Goal: Task Accomplishment & Management: Use online tool/utility

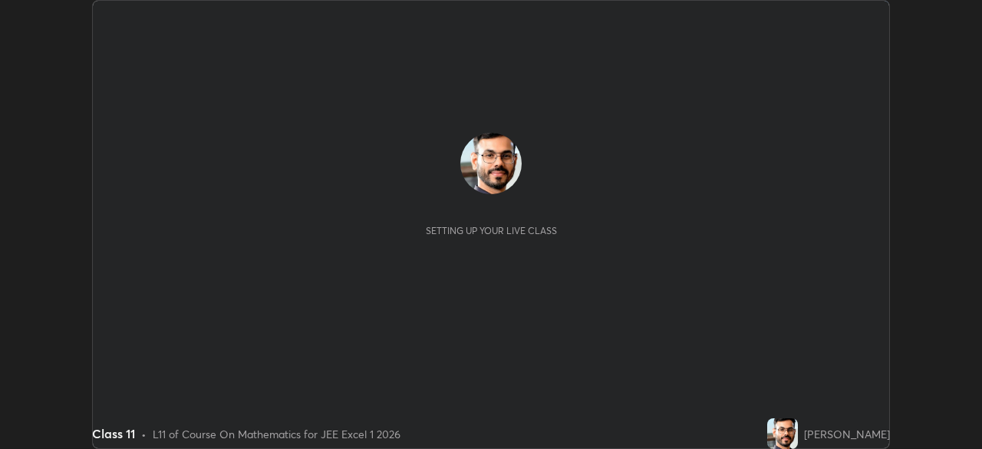
scroll to position [449, 981]
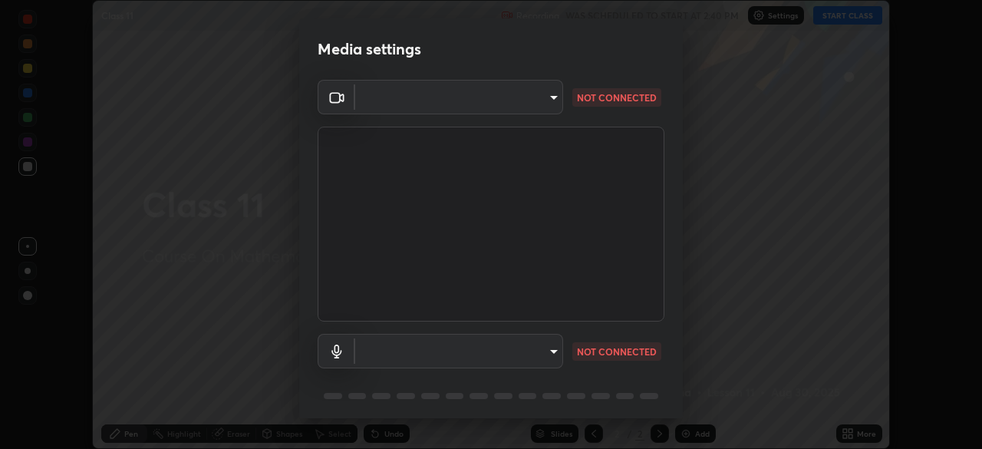
type input "134d1b19bf6860d587459906a7679876aeb3e381516b9be6bb745b9f97a347e3"
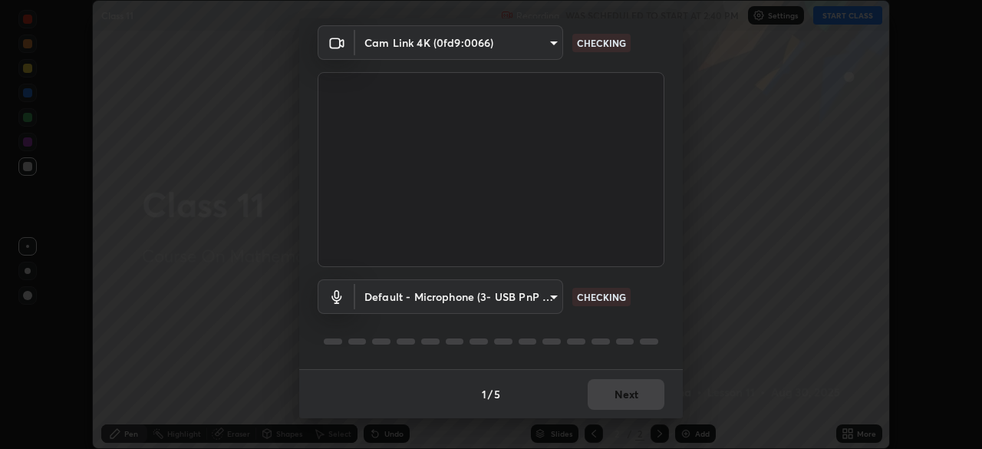
click at [542, 292] on body "Erase all Class 11 Recording WAS SCHEDULED TO START AT 2:40 PM Settings START C…" at bounding box center [491, 224] width 982 height 449
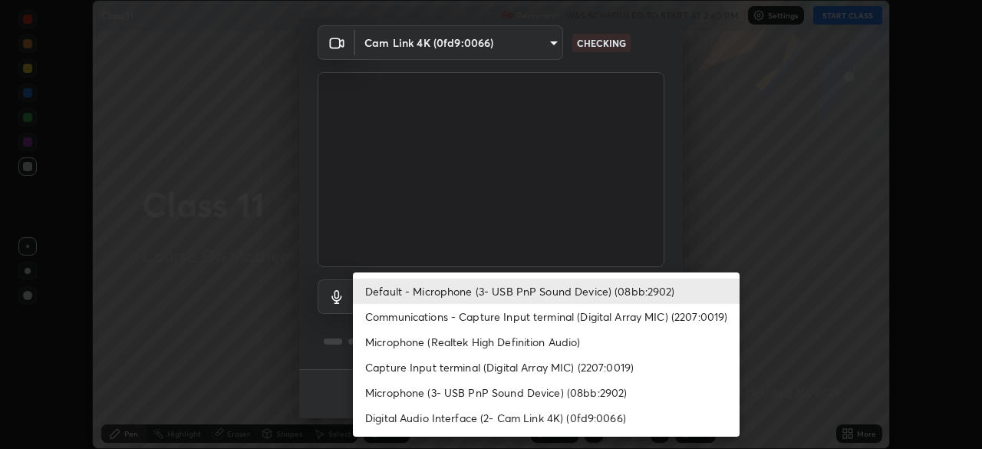
click at [556, 316] on li "Communications - Capture Input terminal (Digital Array MIC) (2207:0019)" at bounding box center [546, 316] width 387 height 25
type input "communications"
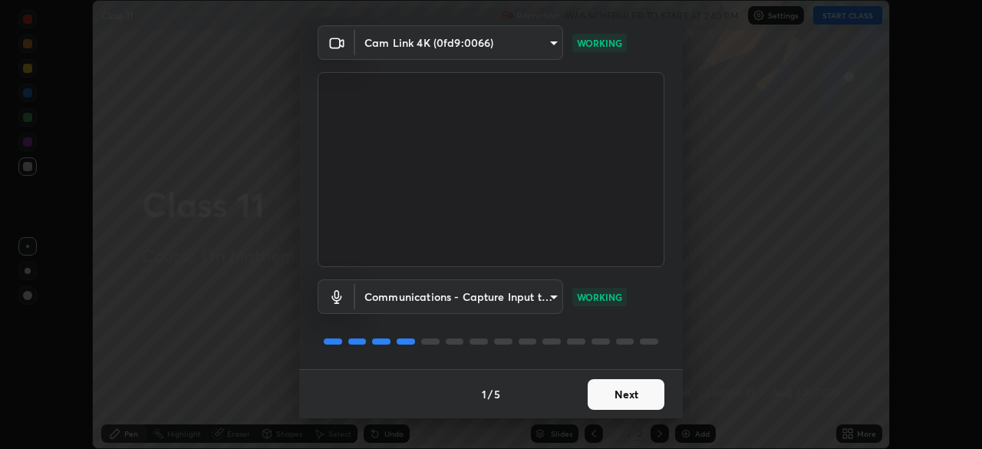
click at [635, 394] on button "Next" at bounding box center [626, 394] width 77 height 31
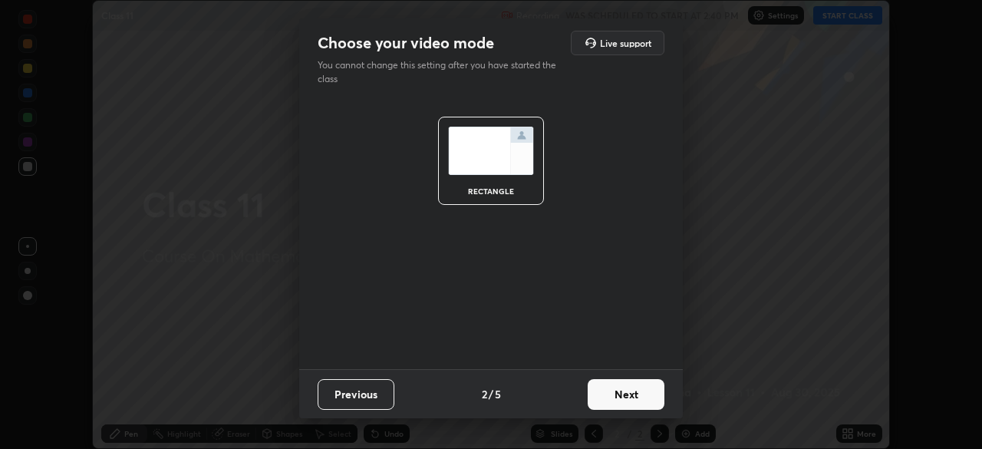
scroll to position [0, 0]
click at [635, 394] on button "Next" at bounding box center [626, 394] width 77 height 31
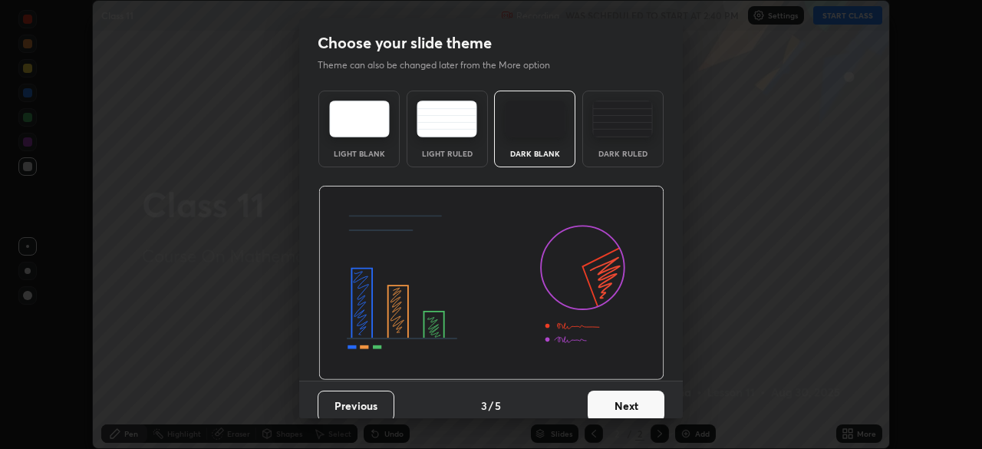
click at [638, 399] on button "Next" at bounding box center [626, 405] width 77 height 31
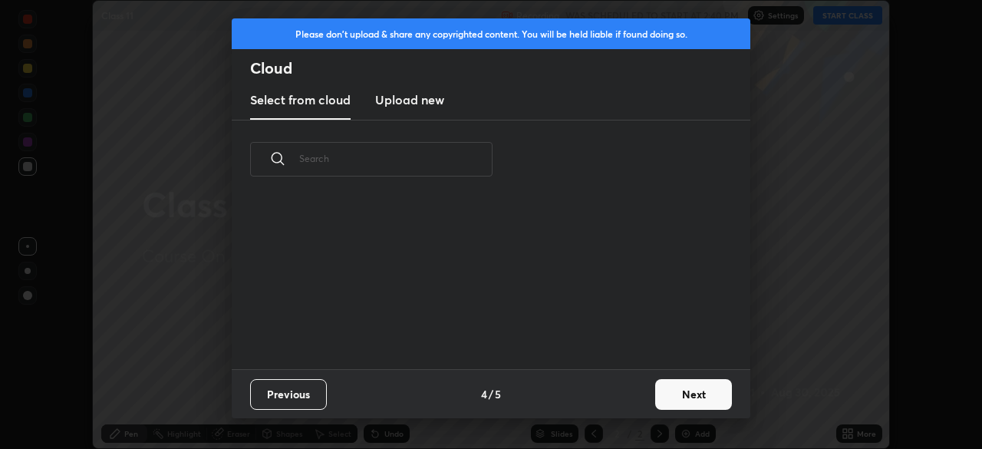
click at [676, 393] on button "Next" at bounding box center [693, 394] width 77 height 31
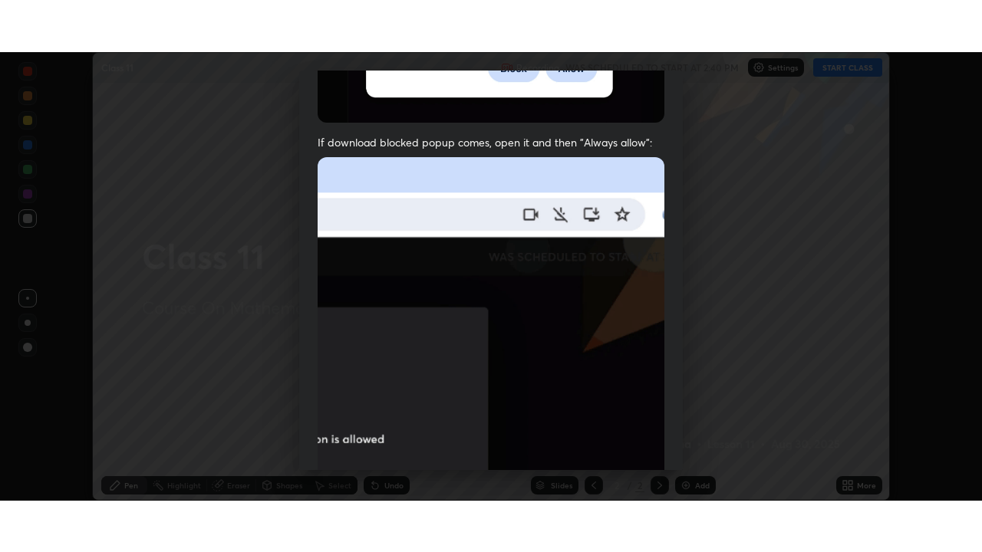
scroll to position [367, 0]
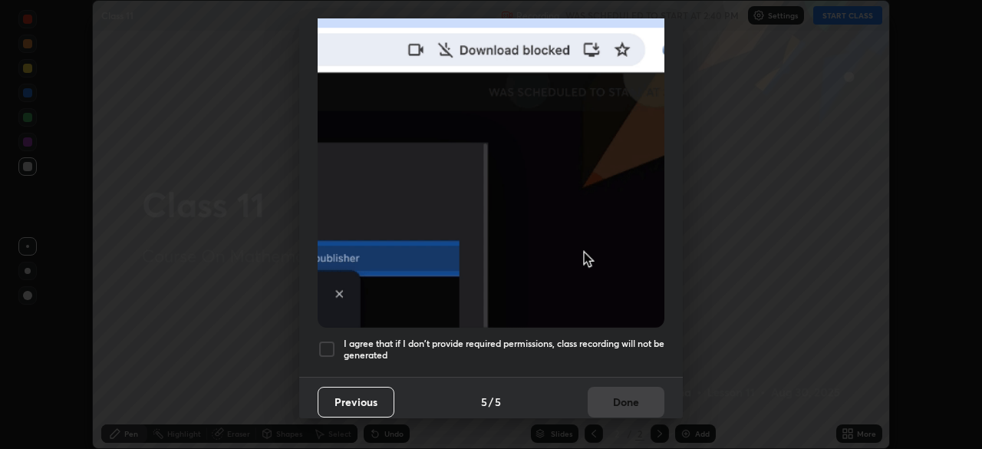
click at [583, 338] on h5 "I agree that if I don't provide required permissions, class recording will not …" at bounding box center [504, 350] width 321 height 24
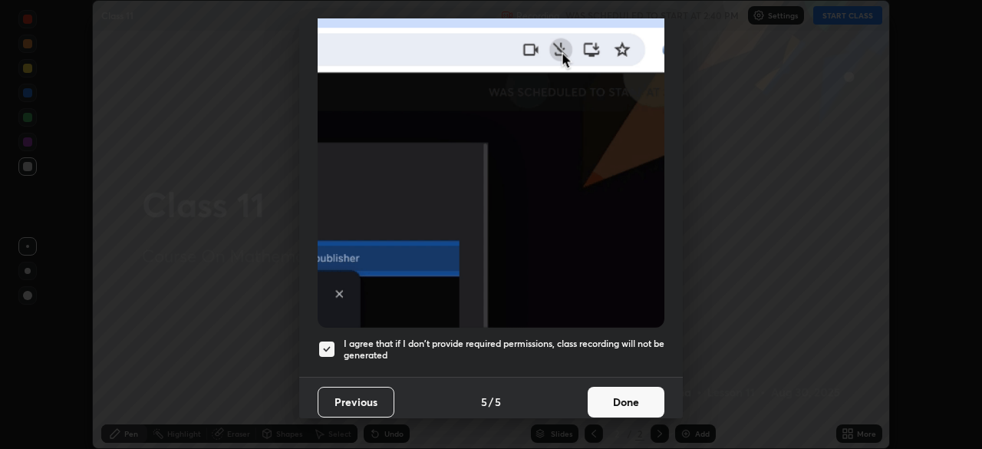
click at [615, 389] on button "Done" at bounding box center [626, 402] width 77 height 31
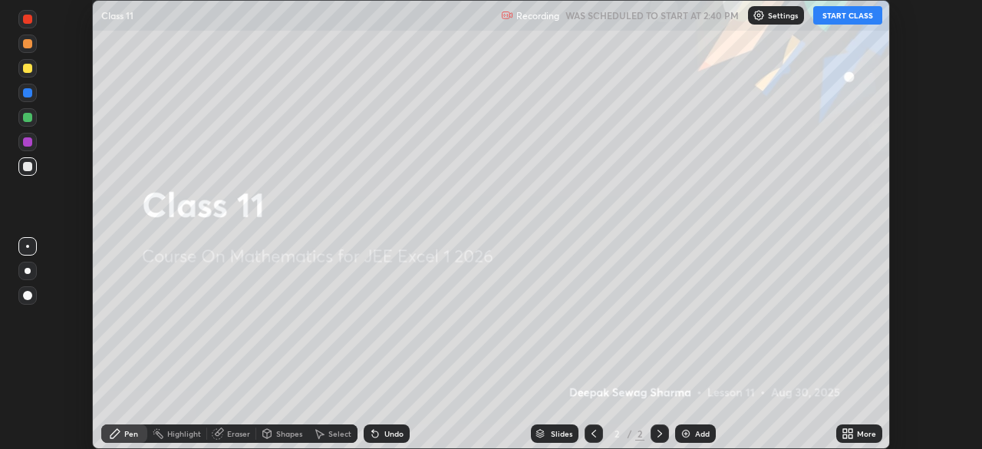
click at [851, 14] on button "START CLASS" at bounding box center [847, 15] width 69 height 18
click at [850, 433] on icon at bounding box center [848, 433] width 12 height 12
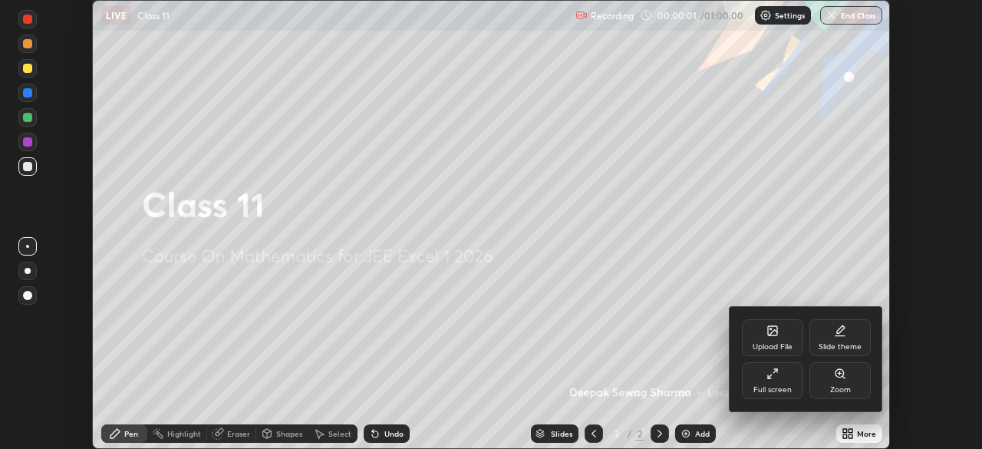
click at [781, 381] on div "Full screen" at bounding box center [772, 380] width 61 height 37
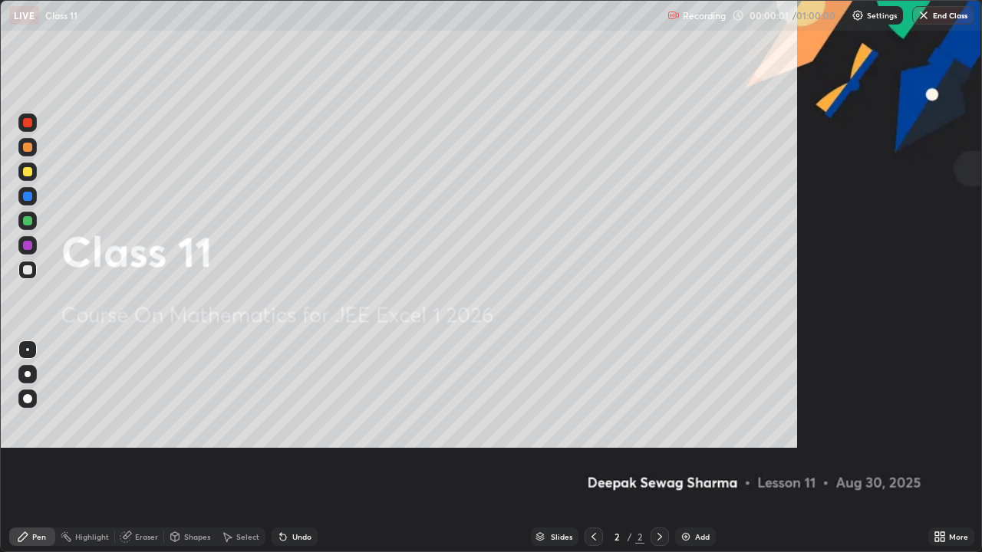
scroll to position [552, 982]
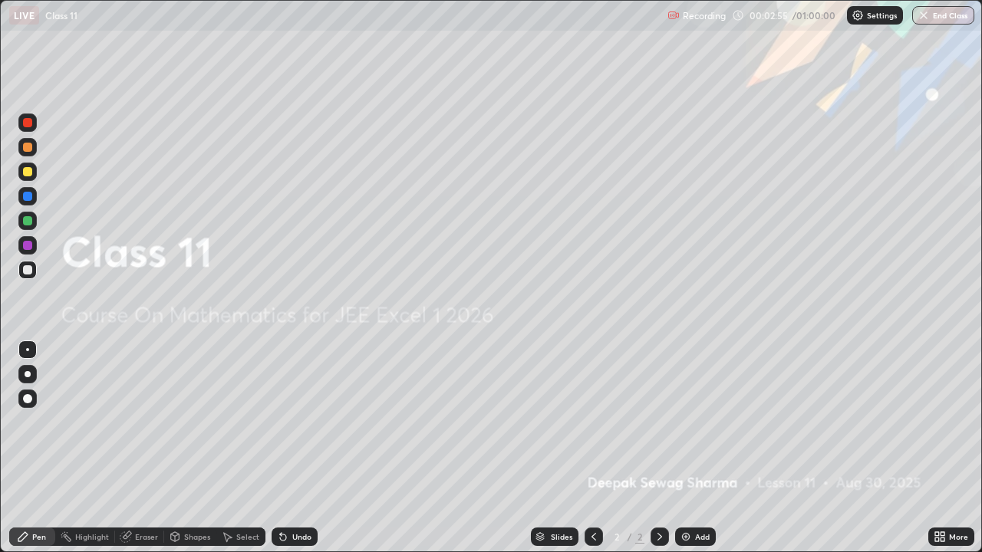
click at [690, 448] on img at bounding box center [686, 537] width 12 height 12
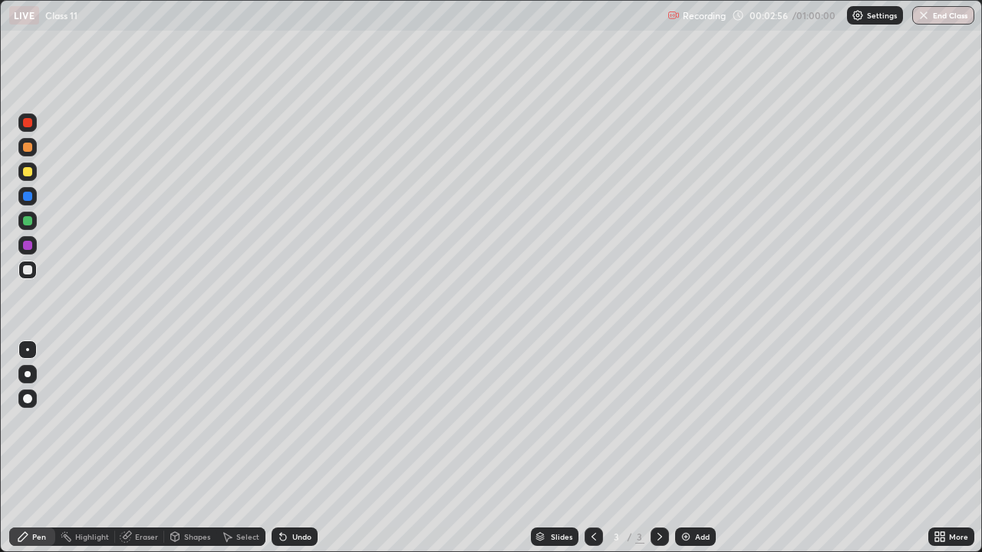
click at [29, 225] on div at bounding box center [27, 220] width 9 height 9
click at [30, 375] on div at bounding box center [28, 374] width 6 height 6
click at [26, 270] on div at bounding box center [27, 269] width 9 height 9
click at [177, 448] on icon at bounding box center [175, 536] width 8 height 9
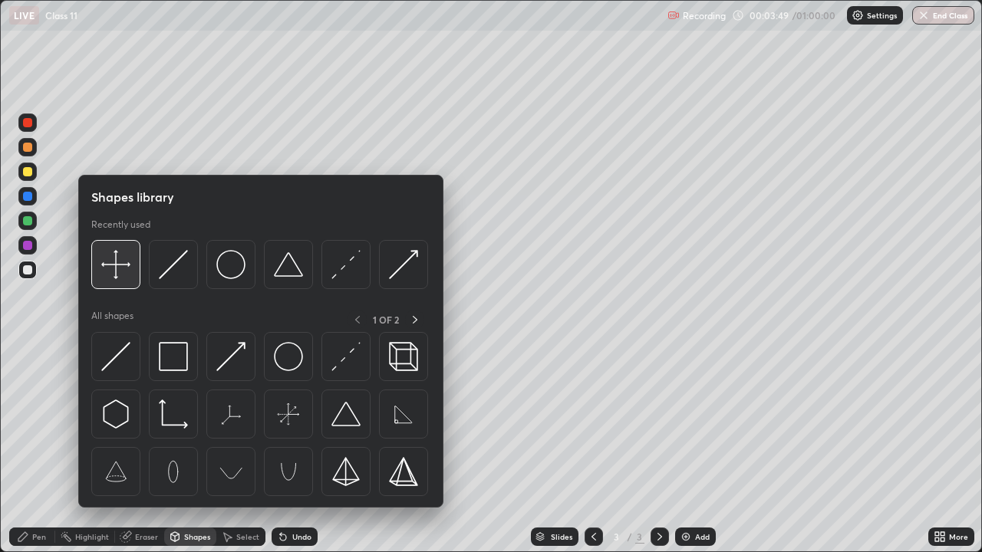
click at [113, 274] on img at bounding box center [115, 264] width 29 height 29
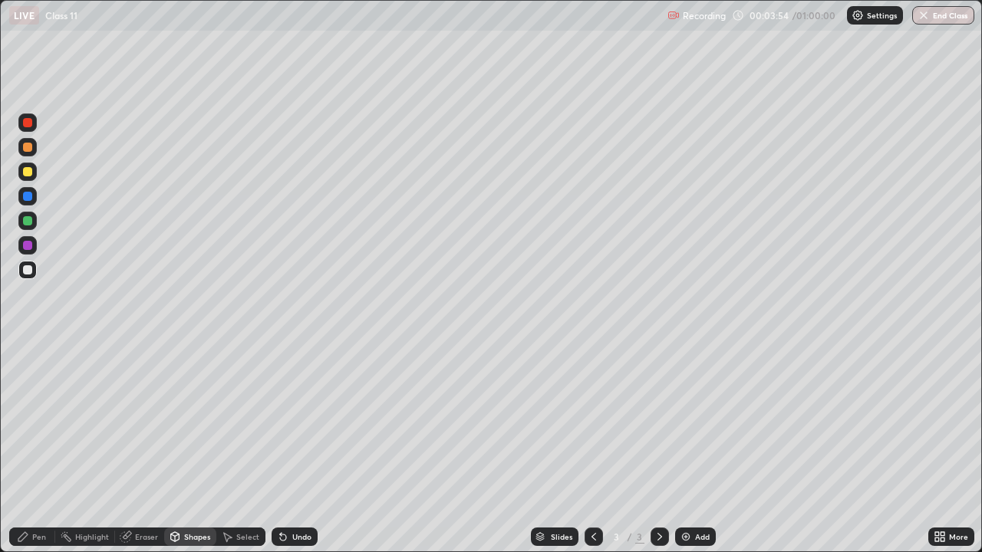
click at [25, 448] on icon at bounding box center [22, 536] width 9 height 9
click at [28, 171] on div at bounding box center [27, 171] width 9 height 9
click at [180, 448] on div "Shapes" at bounding box center [190, 537] width 52 height 18
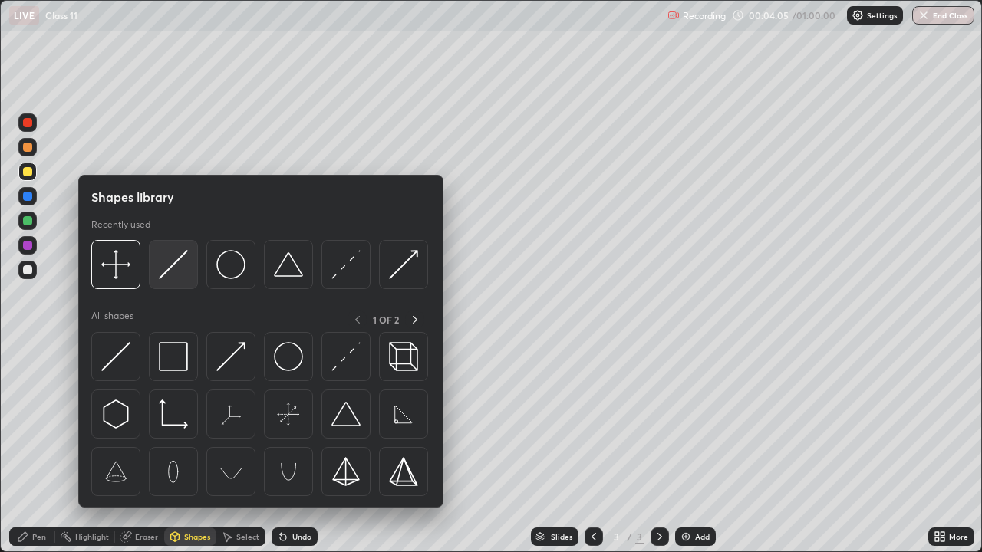
click at [173, 262] on img at bounding box center [173, 264] width 29 height 29
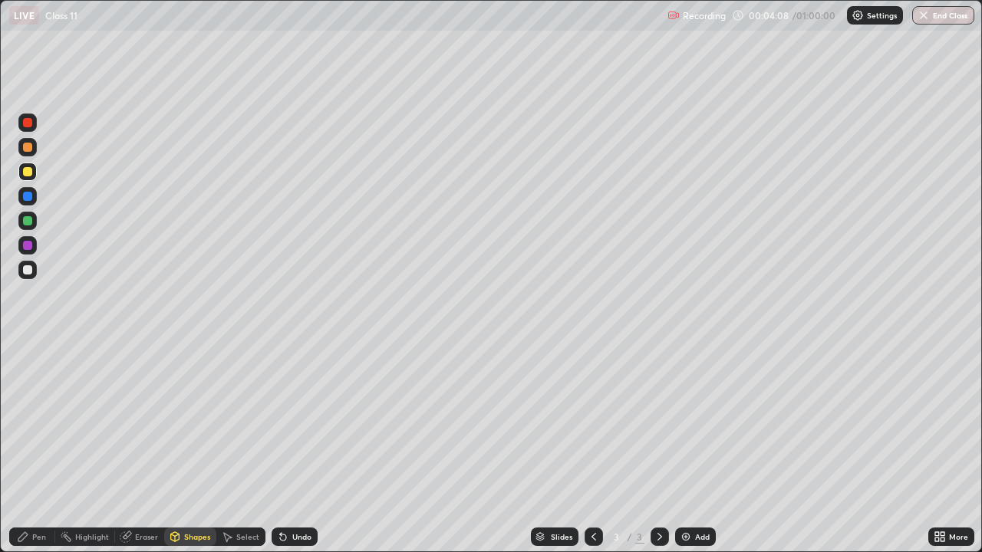
click at [33, 222] on div at bounding box center [27, 221] width 18 height 18
click at [35, 448] on div "Pen" at bounding box center [39, 537] width 14 height 8
click at [26, 245] on div at bounding box center [27, 245] width 9 height 9
click at [21, 198] on div at bounding box center [27, 196] width 18 height 18
click at [28, 272] on div at bounding box center [27, 269] width 9 height 9
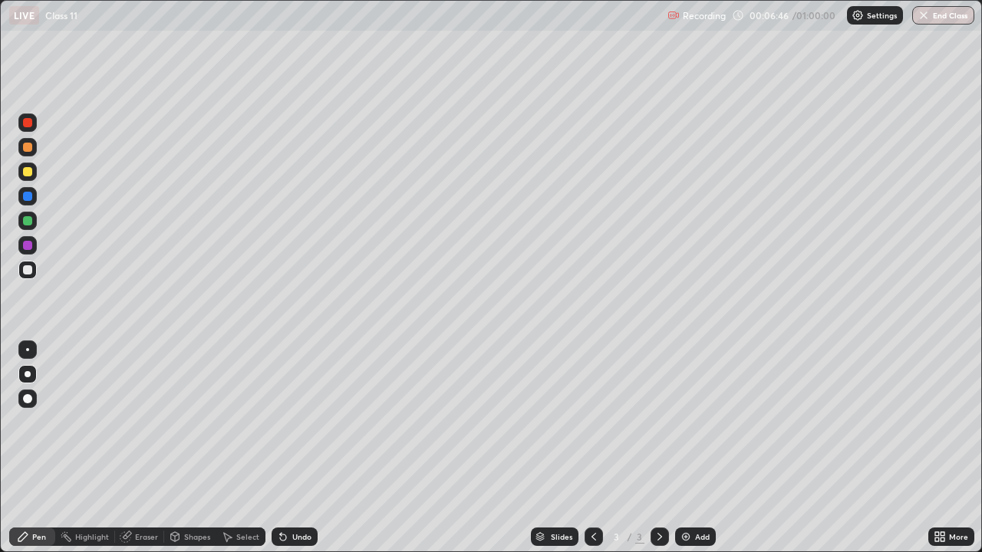
click at [28, 220] on div at bounding box center [27, 220] width 9 height 9
click at [29, 245] on div at bounding box center [27, 245] width 9 height 9
click at [26, 173] on div at bounding box center [27, 171] width 9 height 9
click at [690, 448] on img at bounding box center [686, 537] width 12 height 12
click at [25, 146] on div at bounding box center [27, 147] width 9 height 9
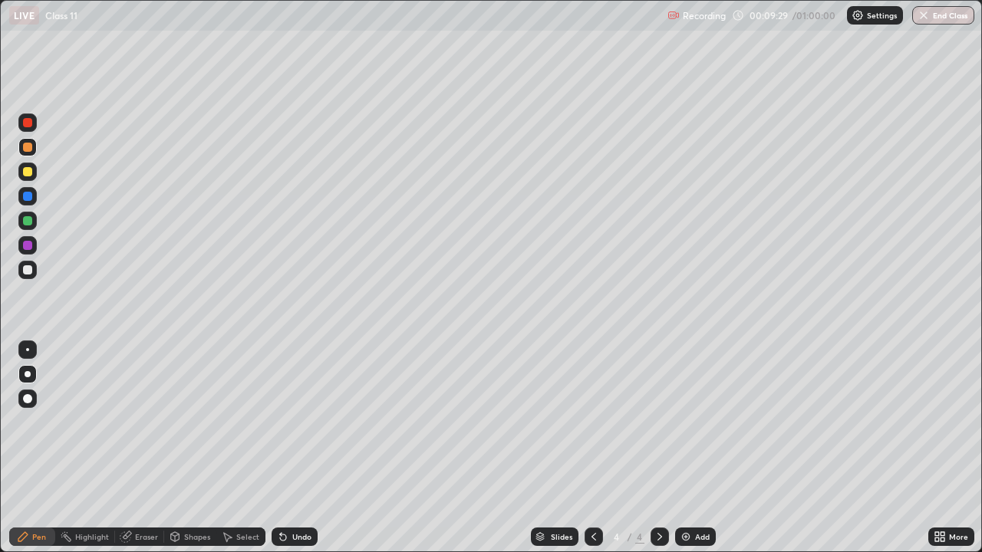
click at [594, 448] on icon at bounding box center [594, 537] width 12 height 12
click at [664, 448] on div at bounding box center [660, 537] width 18 height 18
click at [593, 448] on icon at bounding box center [594, 537] width 12 height 12
click at [654, 448] on icon at bounding box center [660, 537] width 12 height 12
click at [28, 222] on div at bounding box center [27, 220] width 9 height 9
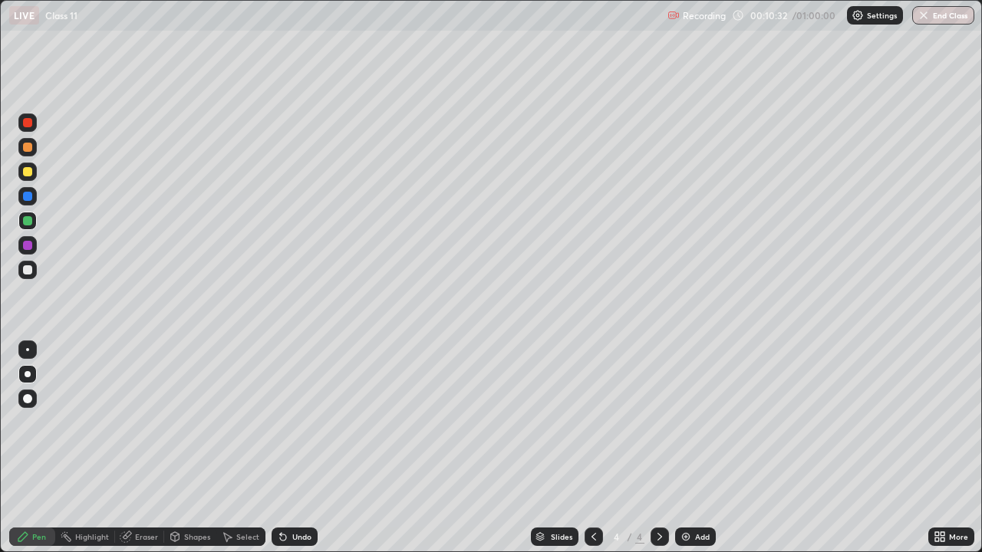
click at [592, 448] on icon at bounding box center [594, 537] width 12 height 12
click at [25, 124] on div at bounding box center [27, 122] width 9 height 9
click at [180, 448] on div "Shapes" at bounding box center [190, 537] width 52 height 18
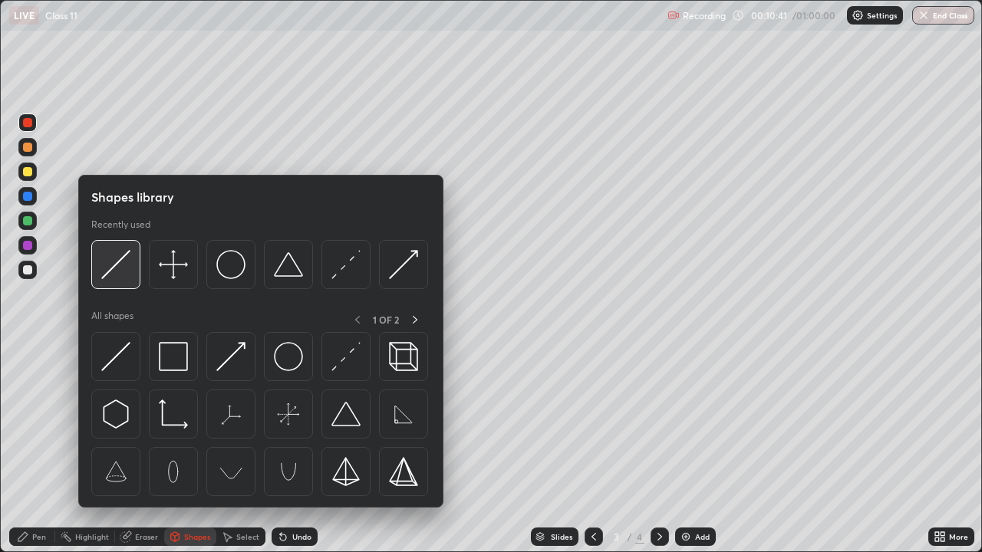
click at [111, 262] on img at bounding box center [115, 264] width 29 height 29
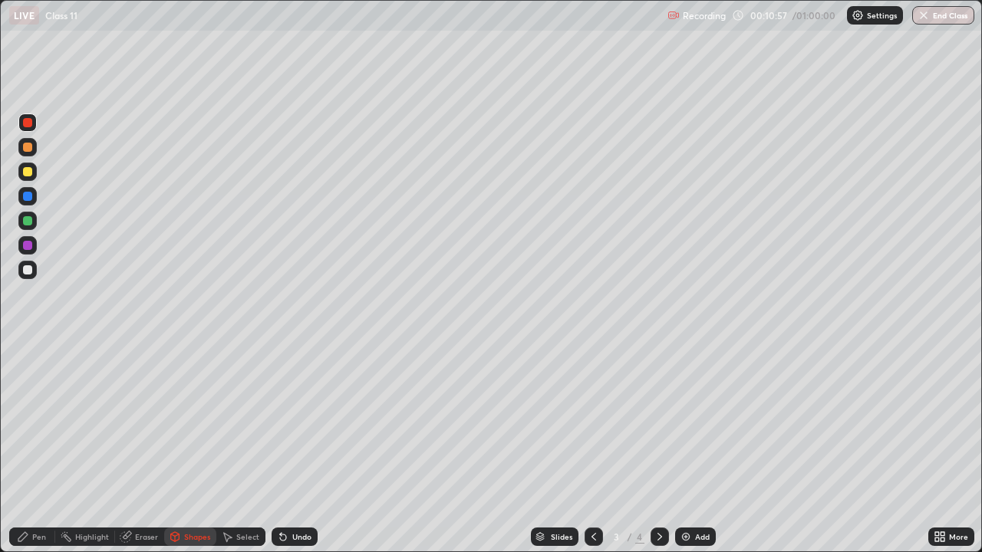
click at [25, 448] on icon at bounding box center [23, 537] width 12 height 12
click at [28, 172] on div at bounding box center [27, 171] width 9 height 9
click at [657, 448] on icon at bounding box center [660, 537] width 12 height 12
click at [690, 448] on img at bounding box center [686, 537] width 12 height 12
click at [25, 271] on div at bounding box center [27, 269] width 9 height 9
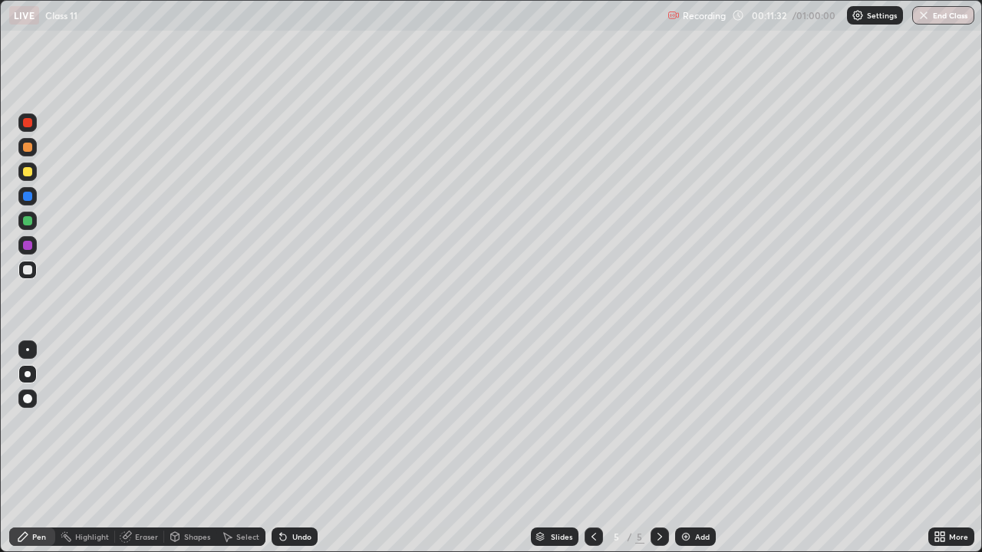
click at [185, 448] on div "Shapes" at bounding box center [197, 537] width 26 height 8
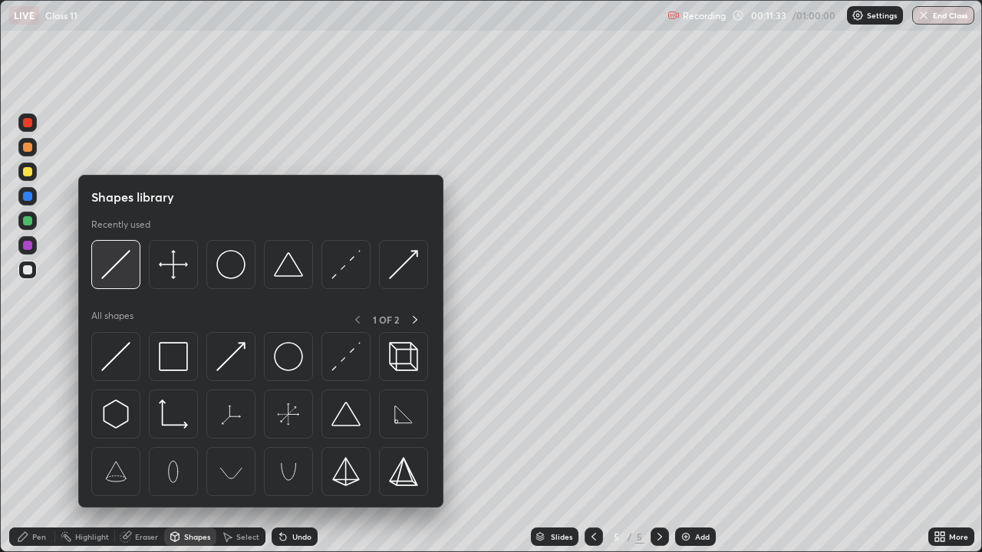
click at [122, 272] on img at bounding box center [115, 264] width 29 height 29
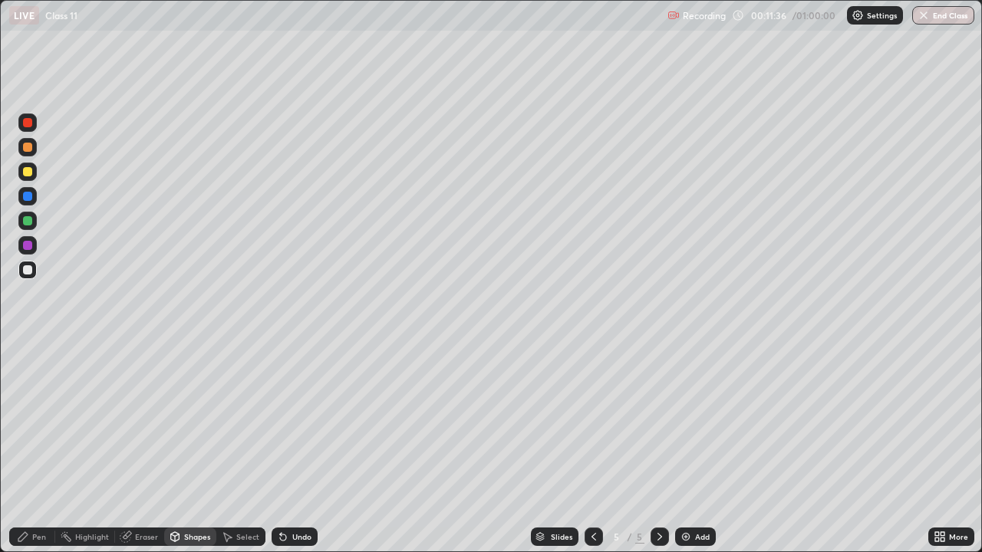
click at [29, 448] on div "Pen" at bounding box center [32, 537] width 46 height 18
click at [27, 148] on div at bounding box center [27, 147] width 9 height 9
click at [28, 223] on div at bounding box center [27, 220] width 9 height 9
click at [28, 176] on div at bounding box center [27, 171] width 9 height 9
click at [185, 448] on div "Shapes" at bounding box center [197, 537] width 26 height 8
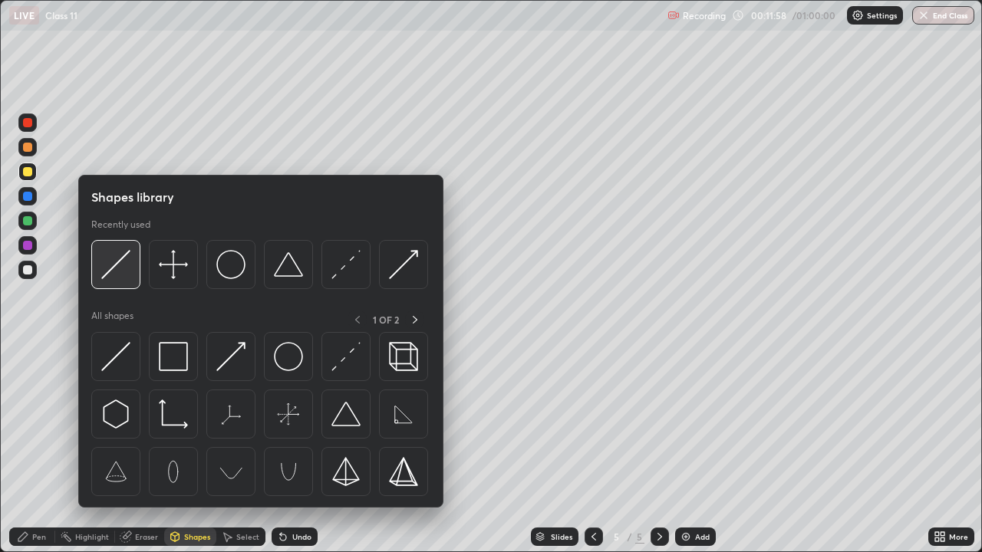
click at [125, 272] on img at bounding box center [115, 264] width 29 height 29
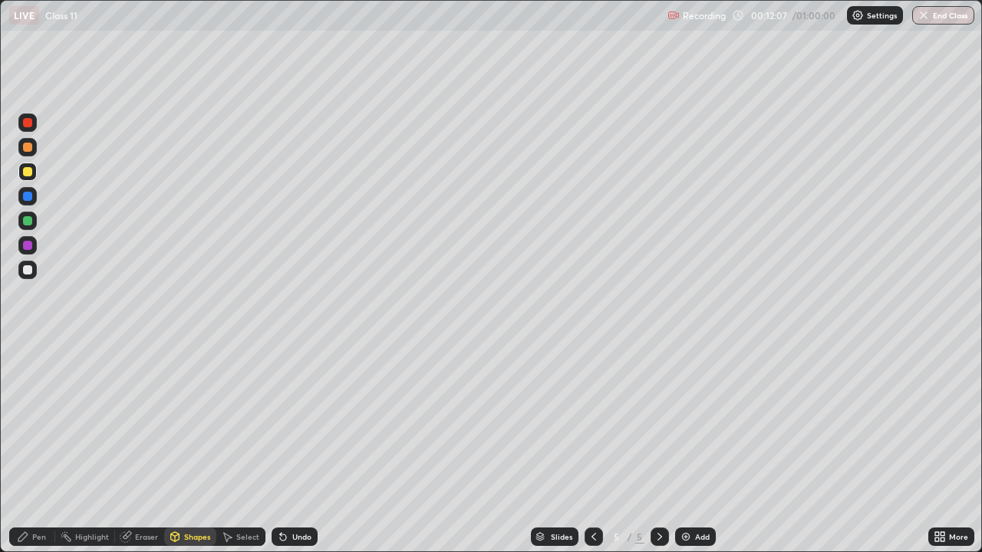
click at [29, 448] on div "Pen" at bounding box center [32, 537] width 46 height 18
click at [25, 221] on div at bounding box center [27, 220] width 9 height 9
click at [25, 171] on div at bounding box center [27, 171] width 9 height 9
click at [592, 448] on icon at bounding box center [594, 537] width 12 height 12
click at [591, 448] on icon at bounding box center [594, 537] width 12 height 12
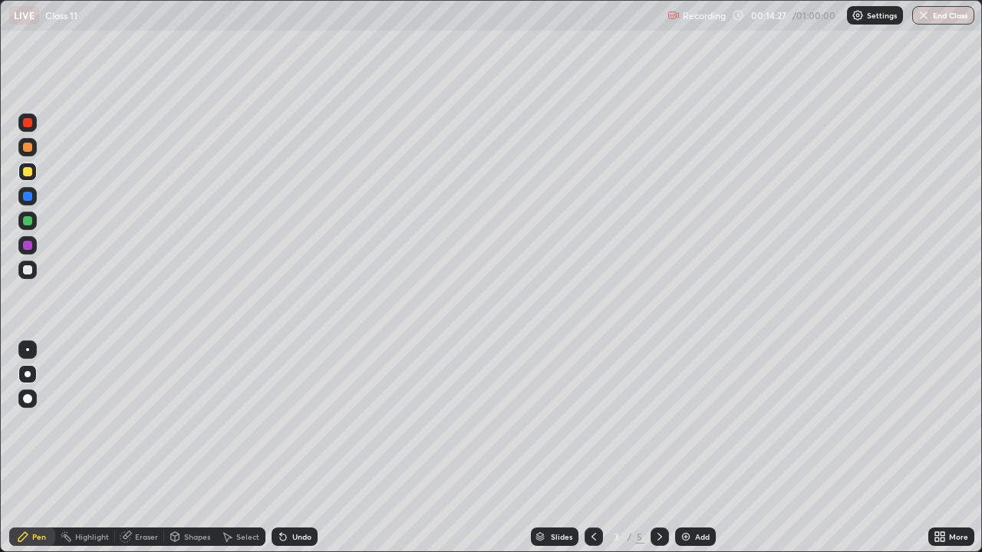
click at [656, 448] on icon at bounding box center [660, 537] width 12 height 12
click at [589, 448] on icon at bounding box center [594, 537] width 12 height 12
click at [655, 448] on icon at bounding box center [660, 537] width 12 height 12
click at [591, 448] on icon at bounding box center [593, 537] width 5 height 8
click at [657, 448] on icon at bounding box center [660, 537] width 12 height 12
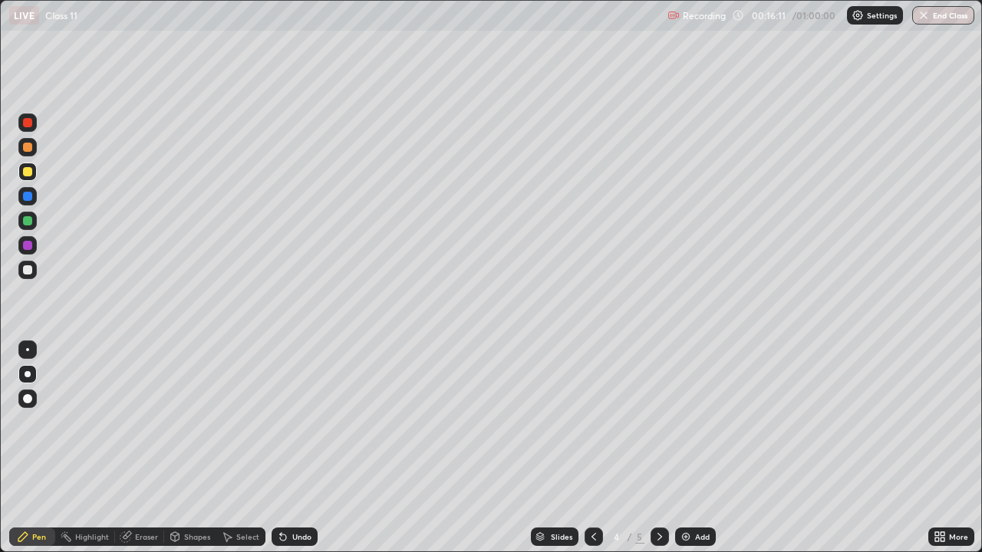
click at [592, 448] on icon at bounding box center [594, 537] width 12 height 12
click at [658, 448] on icon at bounding box center [659, 537] width 5 height 8
click at [592, 448] on icon at bounding box center [594, 537] width 12 height 12
click at [661, 448] on icon at bounding box center [660, 537] width 12 height 12
click at [664, 448] on icon at bounding box center [660, 537] width 12 height 12
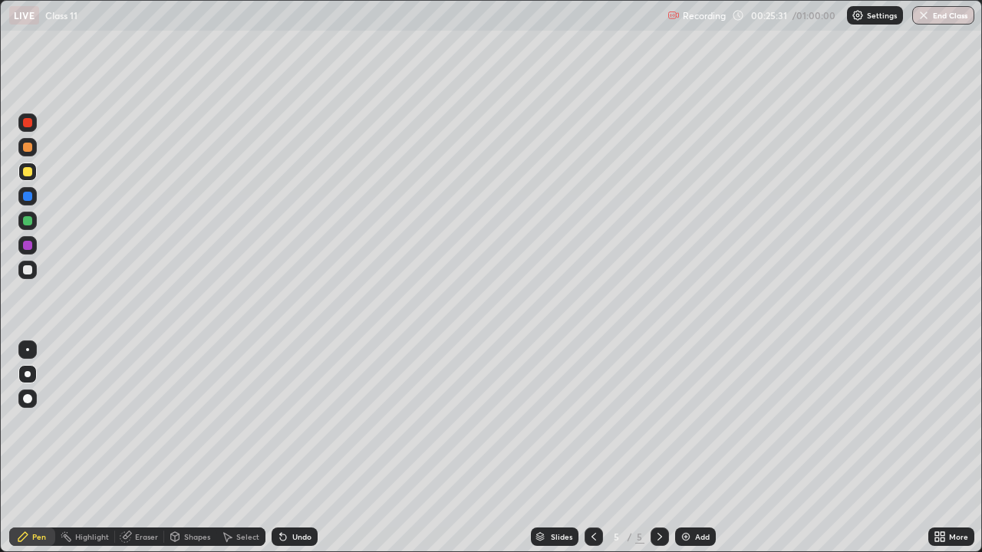
click at [697, 448] on div "Add" at bounding box center [695, 537] width 41 height 18
click at [25, 147] on div at bounding box center [27, 147] width 9 height 9
click at [25, 272] on div at bounding box center [27, 269] width 9 height 9
click at [27, 171] on div at bounding box center [27, 171] width 9 height 9
click at [289, 448] on div "Undo" at bounding box center [295, 537] width 46 height 18
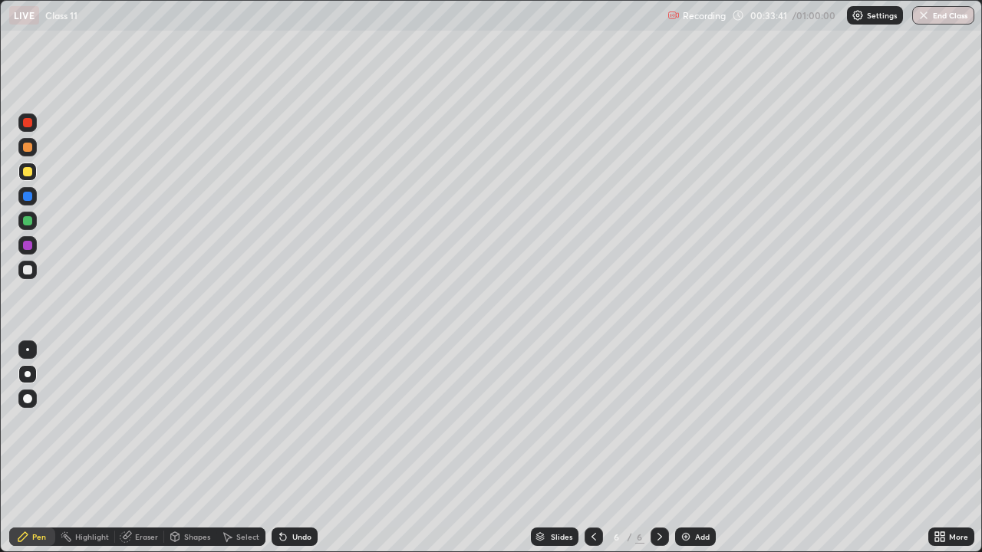
click at [687, 448] on img at bounding box center [686, 537] width 12 height 12
click at [26, 221] on div at bounding box center [27, 220] width 9 height 9
click at [292, 448] on div "Undo" at bounding box center [301, 537] width 19 height 8
click at [285, 448] on icon at bounding box center [283, 537] width 12 height 12
click at [281, 448] on icon at bounding box center [283, 537] width 12 height 12
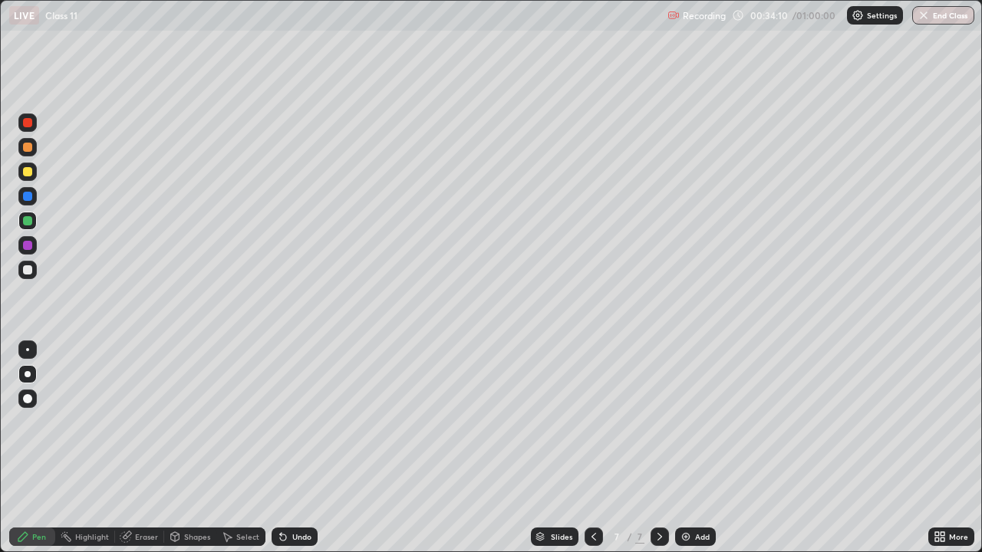
click at [292, 448] on div "Undo" at bounding box center [301, 537] width 19 height 8
click at [592, 448] on icon at bounding box center [594, 537] width 12 height 12
click at [657, 448] on icon at bounding box center [660, 537] width 12 height 12
click at [592, 448] on icon at bounding box center [594, 537] width 12 height 12
click at [661, 448] on icon at bounding box center [660, 537] width 12 height 12
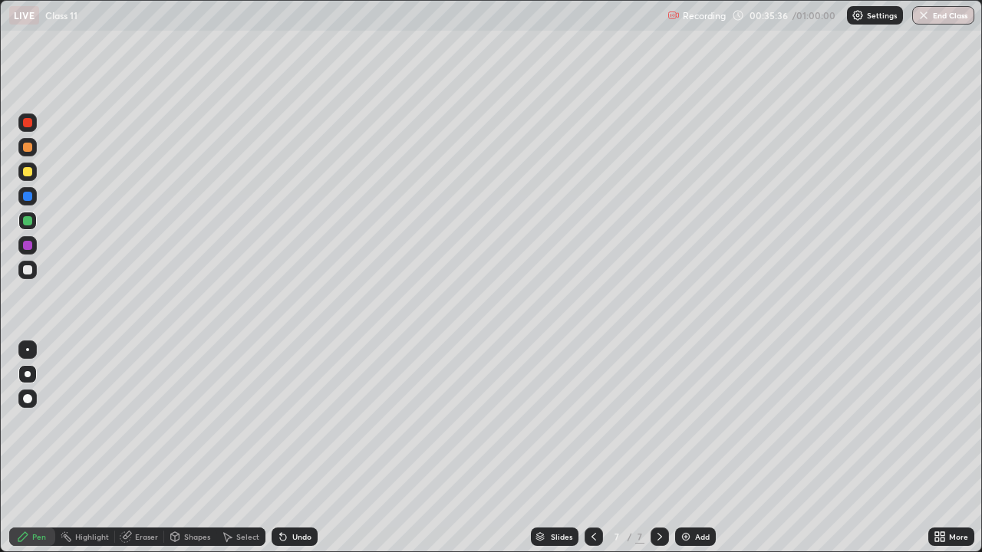
click at [27, 278] on div at bounding box center [27, 270] width 18 height 18
click at [591, 448] on icon at bounding box center [593, 537] width 5 height 8
click at [654, 448] on icon at bounding box center [660, 537] width 12 height 12
click at [592, 448] on icon at bounding box center [593, 537] width 5 height 8
click at [26, 174] on div at bounding box center [27, 171] width 9 height 9
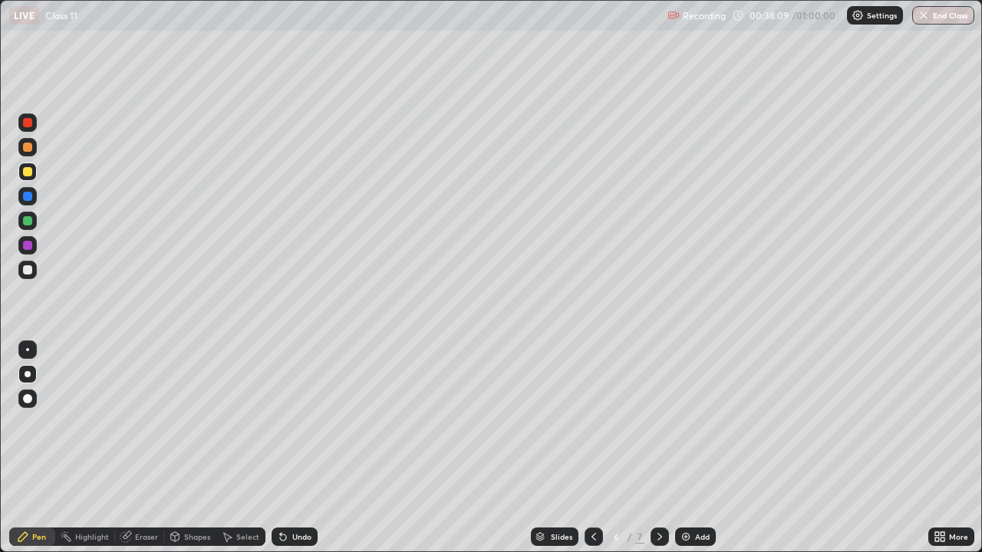
click at [657, 448] on icon at bounding box center [660, 537] width 12 height 12
click at [592, 448] on icon at bounding box center [594, 537] width 12 height 12
click at [35, 218] on div at bounding box center [27, 221] width 18 height 18
click at [658, 448] on icon at bounding box center [659, 537] width 5 height 8
click at [592, 448] on icon at bounding box center [594, 537] width 12 height 12
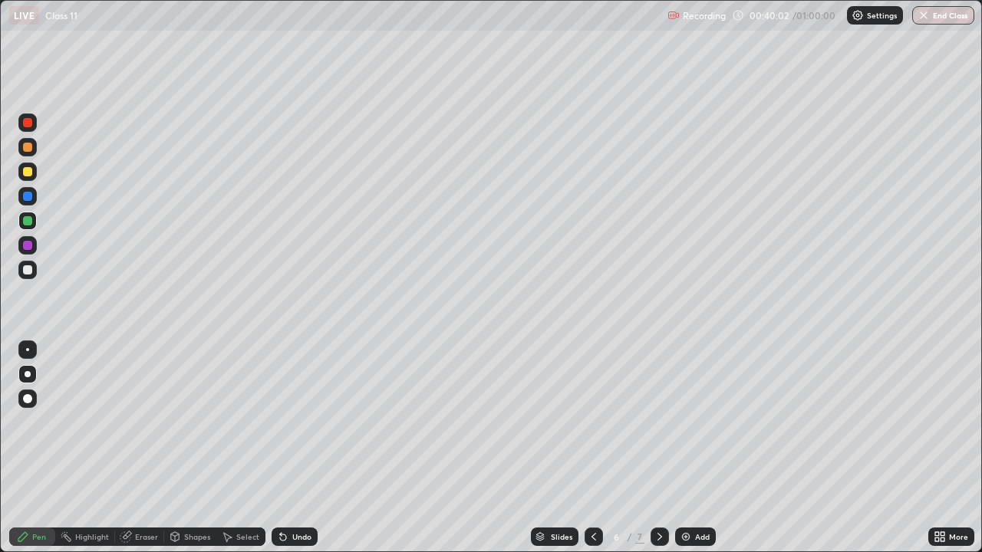
click at [658, 448] on icon at bounding box center [660, 537] width 12 height 12
click at [657, 448] on icon at bounding box center [660, 537] width 12 height 12
click at [687, 448] on img at bounding box center [686, 537] width 12 height 12
click at [27, 151] on div at bounding box center [27, 147] width 9 height 9
click at [594, 448] on icon at bounding box center [594, 537] width 12 height 12
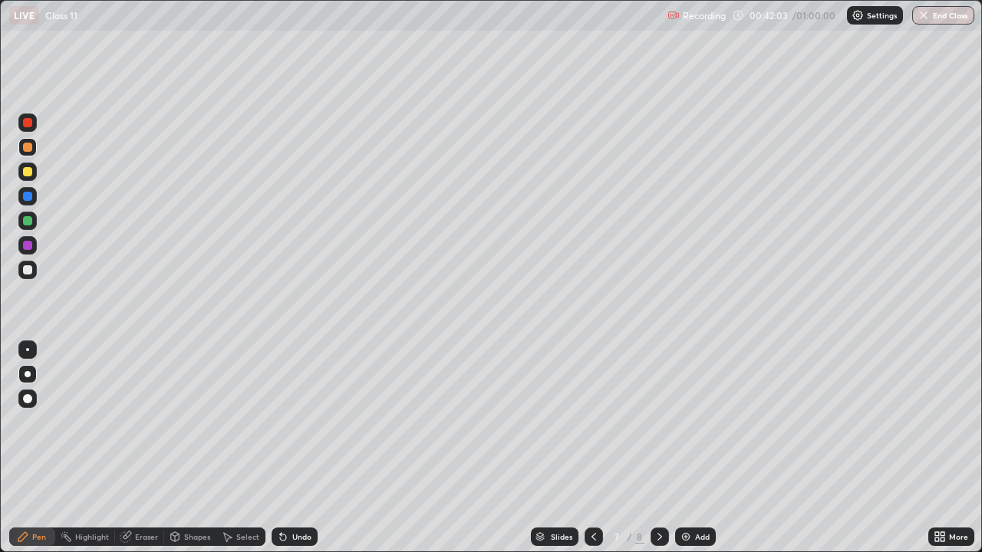
click at [591, 448] on icon at bounding box center [594, 537] width 12 height 12
click at [658, 448] on icon at bounding box center [660, 537] width 12 height 12
click at [657, 448] on icon at bounding box center [660, 537] width 12 height 12
click at [26, 222] on div at bounding box center [27, 220] width 9 height 9
click at [26, 270] on div at bounding box center [27, 269] width 9 height 9
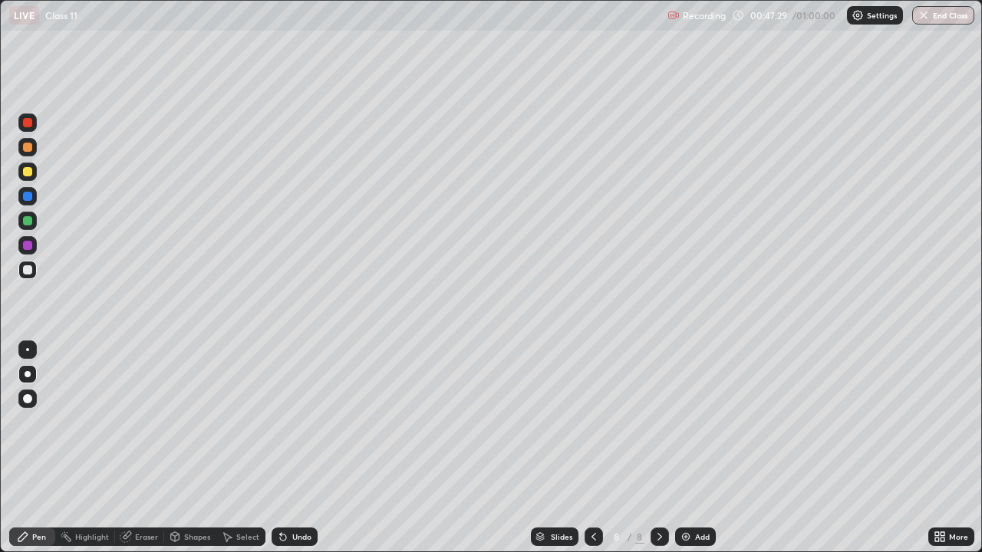
click at [130, 448] on icon at bounding box center [126, 537] width 12 height 12
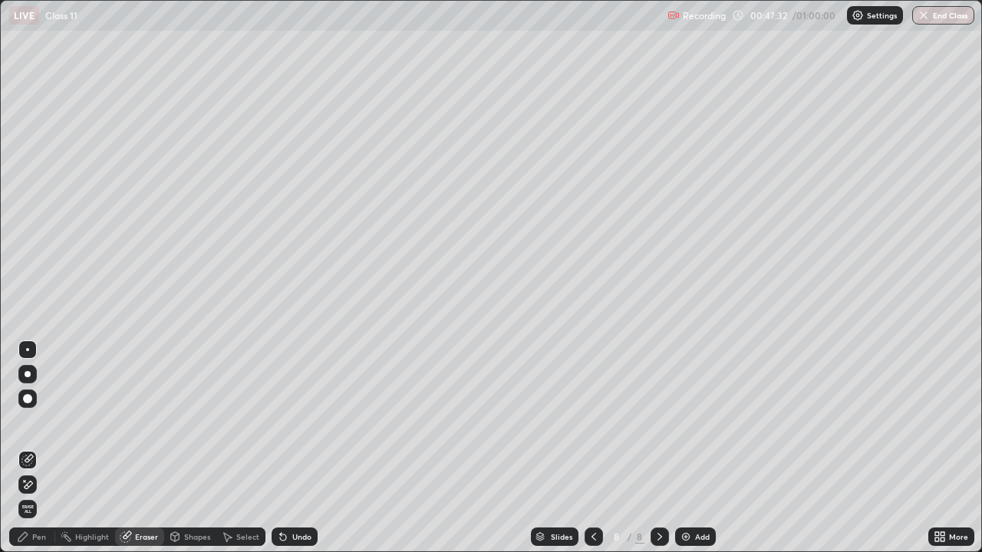
click at [22, 448] on icon at bounding box center [22, 536] width 9 height 9
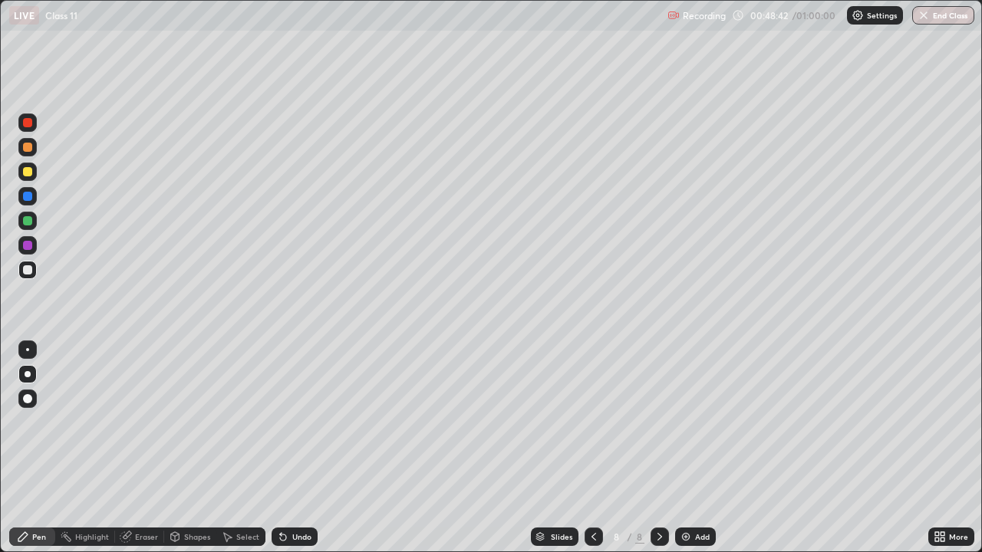
click at [141, 448] on div "Eraser" at bounding box center [146, 537] width 23 height 8
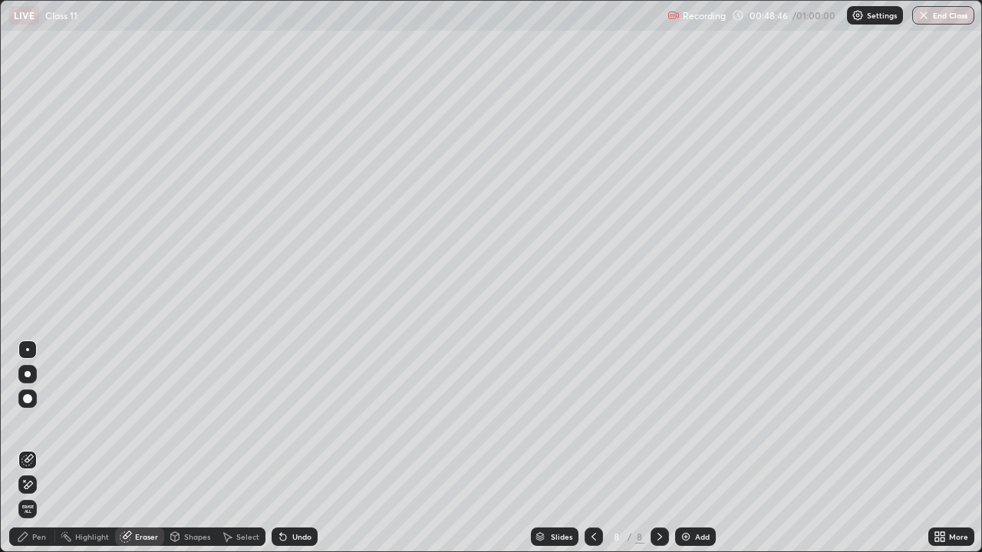
click at [27, 448] on div "Pen" at bounding box center [32, 537] width 46 height 18
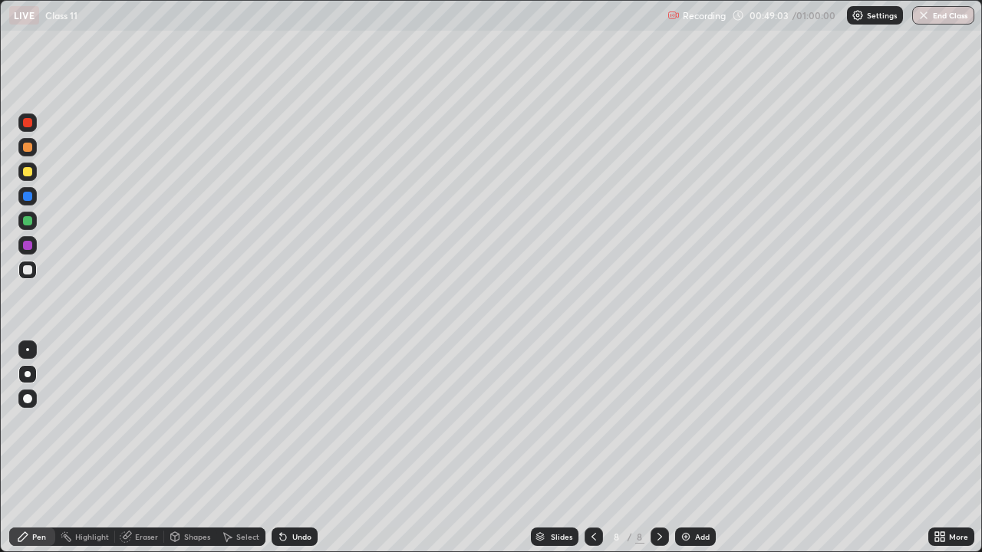
click at [27, 169] on div at bounding box center [27, 171] width 9 height 9
click at [292, 448] on div "Undo" at bounding box center [301, 537] width 19 height 8
click at [687, 448] on img at bounding box center [686, 537] width 12 height 12
click at [28, 269] on div at bounding box center [27, 269] width 9 height 9
click at [942, 19] on button "End Class" at bounding box center [944, 15] width 61 height 18
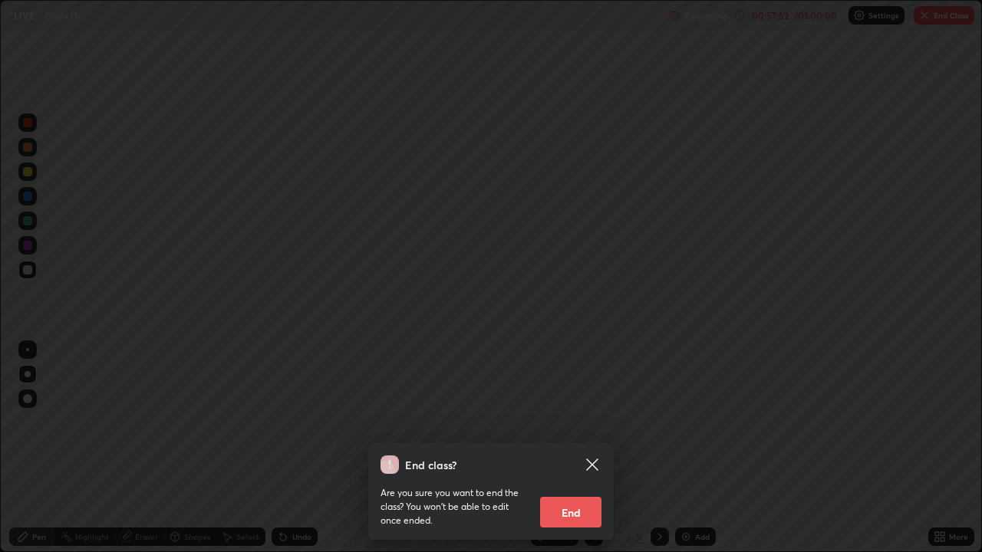
click at [572, 448] on button "End" at bounding box center [570, 512] width 61 height 31
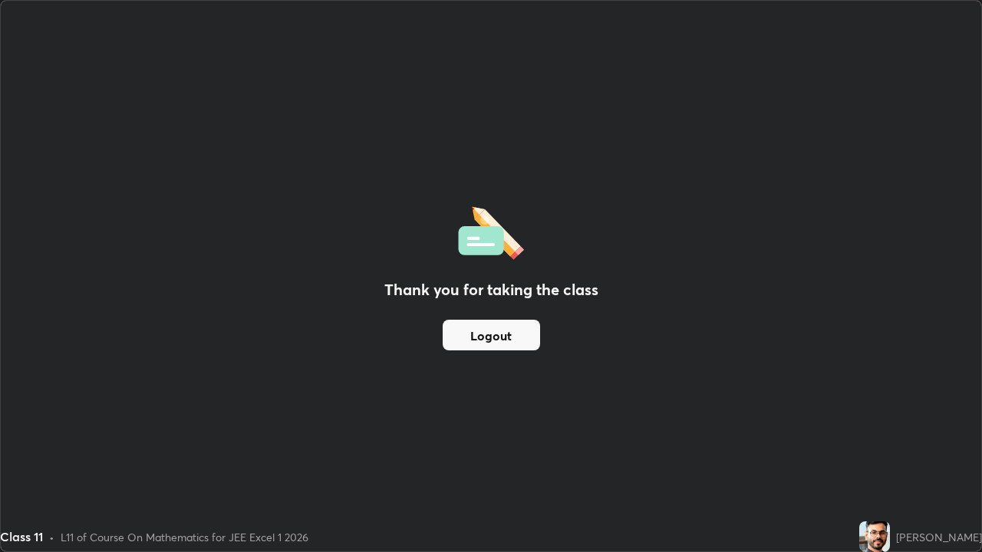
click at [508, 334] on button "Logout" at bounding box center [491, 335] width 97 height 31
